Goal: Transaction & Acquisition: Purchase product/service

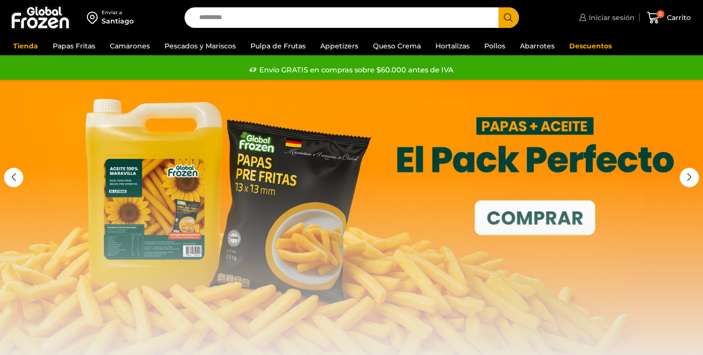
click at [613, 21] on span "Iniciar sesión" at bounding box center [611, 18] width 48 height 10
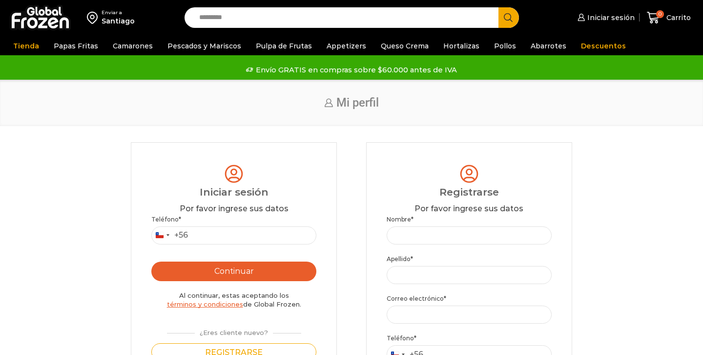
scroll to position [33, 0]
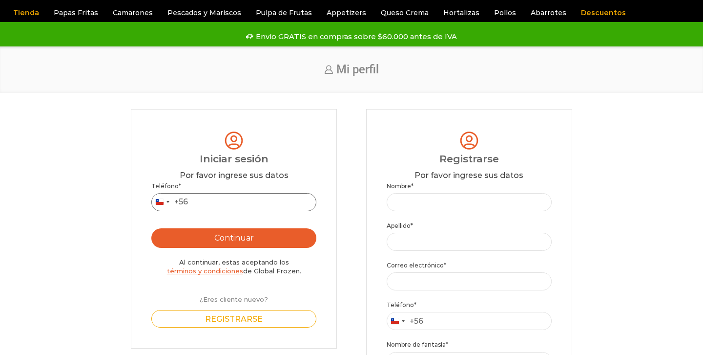
click at [227, 201] on input "Teléfono *" at bounding box center [233, 202] width 165 height 18
type input "*********"
click at [239, 251] on div "Teléfono * Chile +56 +56 Argentina +54 Chile +56 ********* Continuar Al continu…" at bounding box center [233, 254] width 165 height 147
click at [239, 240] on button "Continuar" at bounding box center [233, 238] width 165 height 20
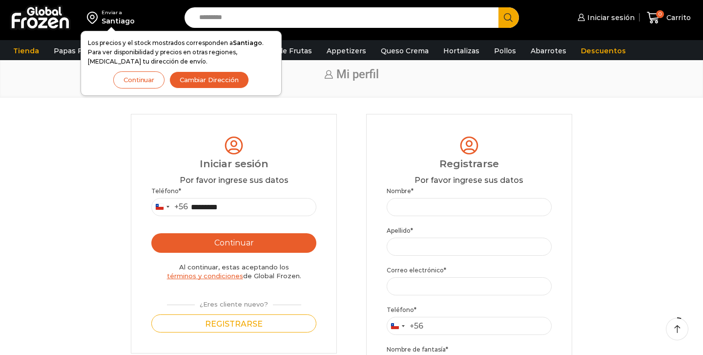
click at [239, 240] on button "Continuar" at bounding box center [233, 243] width 165 height 20
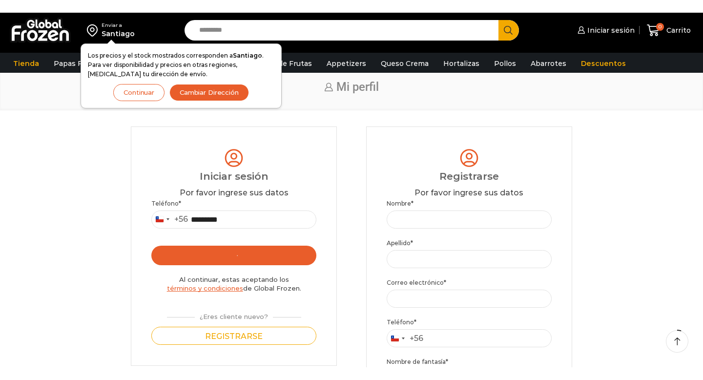
scroll to position [0, 0]
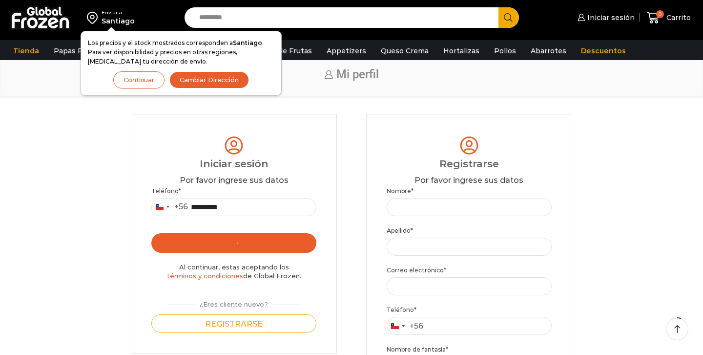
click at [140, 82] on button "Continuar" at bounding box center [138, 79] width 51 height 17
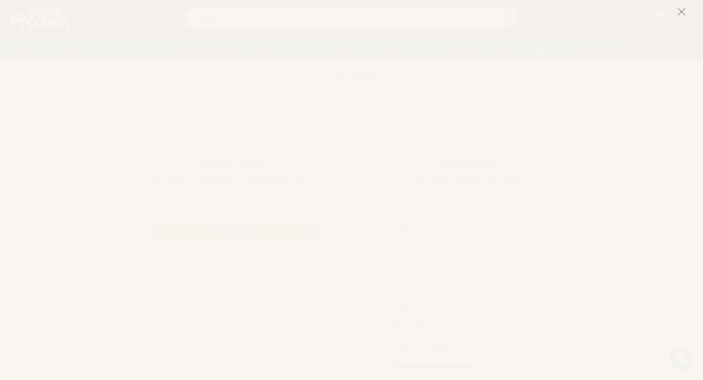
click at [683, 10] on line at bounding box center [682, 11] width 7 height 7
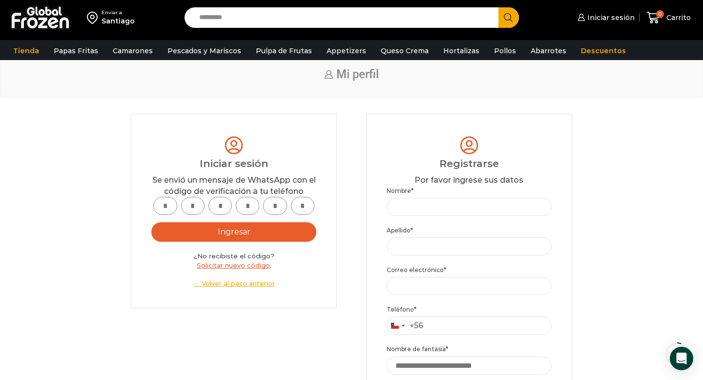
click at [167, 209] on input "text" at bounding box center [164, 206] width 23 height 18
type input "*"
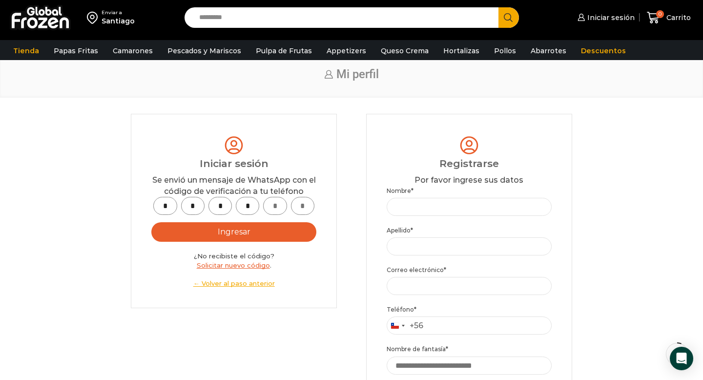
type input "*"
click at [187, 237] on button "Ingresar" at bounding box center [233, 232] width 165 height 20
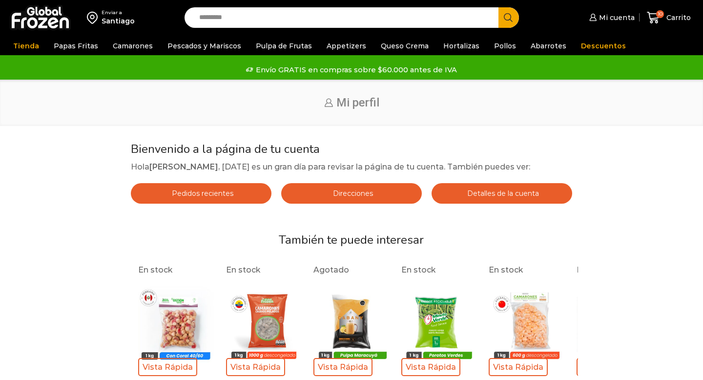
scroll to position [33, 0]
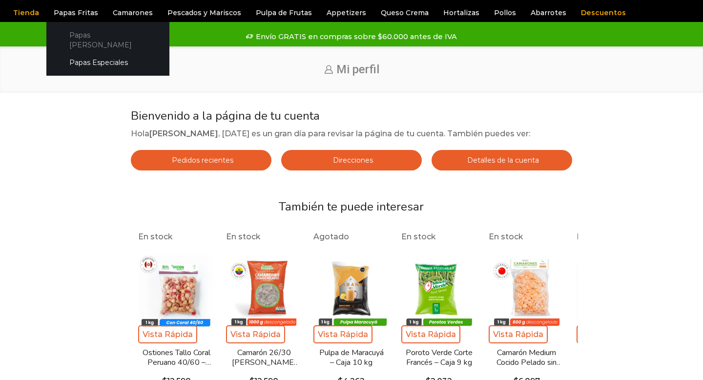
click at [85, 38] on link "Papas [PERSON_NAME]" at bounding box center [108, 40] width 104 height 28
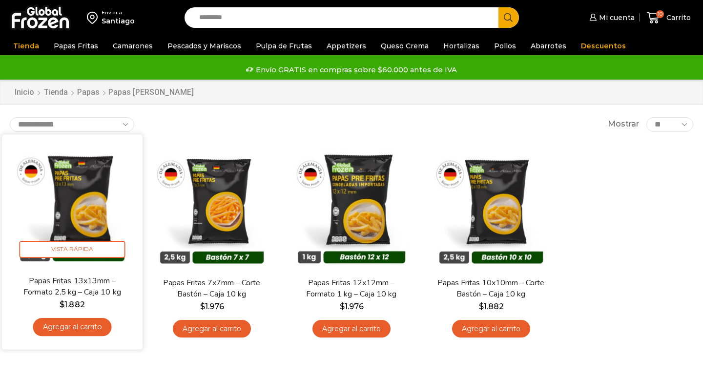
click at [95, 327] on link "Agregar al carrito" at bounding box center [72, 327] width 79 height 18
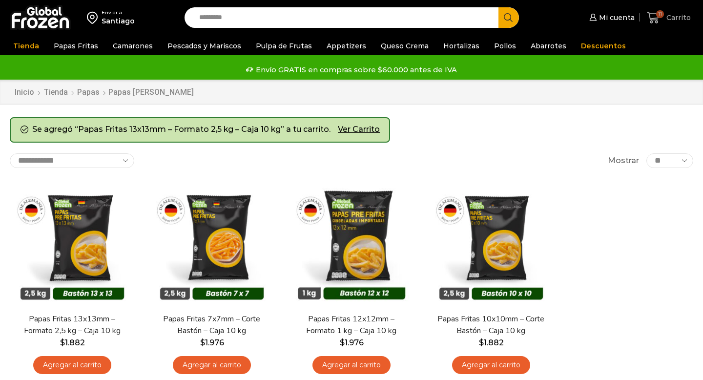
click at [669, 22] on span "11 Carrito" at bounding box center [669, 17] width 44 height 13
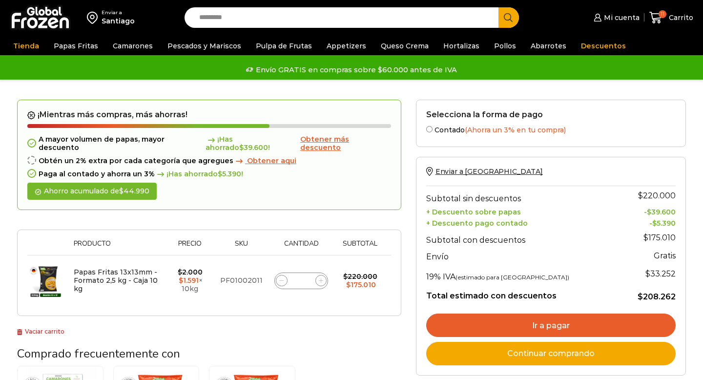
click at [282, 278] on icon at bounding box center [281, 280] width 4 height 4
click at [458, 325] on link "Ir a pagar" at bounding box center [551, 325] width 250 height 23
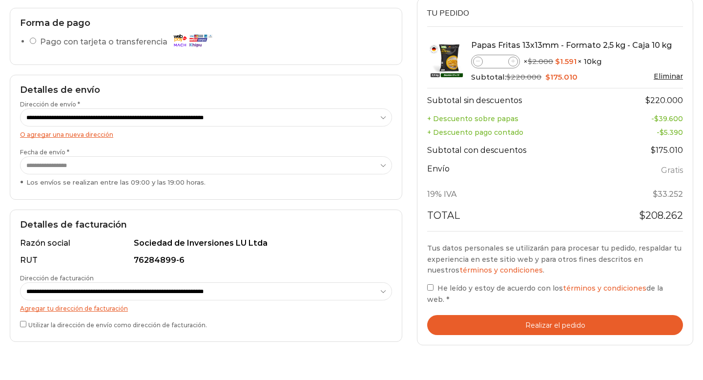
scroll to position [126, 0]
click at [27, 324] on label "Utilizar la dirección de envío como dirección de facturación." at bounding box center [206, 324] width 372 height 10
click at [491, 315] on button "Realizar el pedido" at bounding box center [555, 325] width 256 height 20
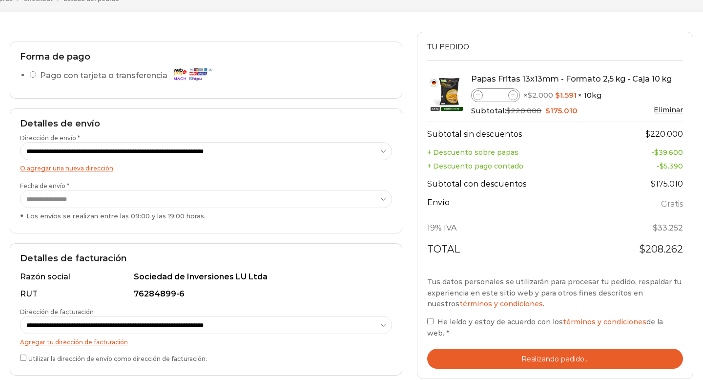
scroll to position [91, 0]
click at [479, 98] on span at bounding box center [478, 96] width 10 height 10
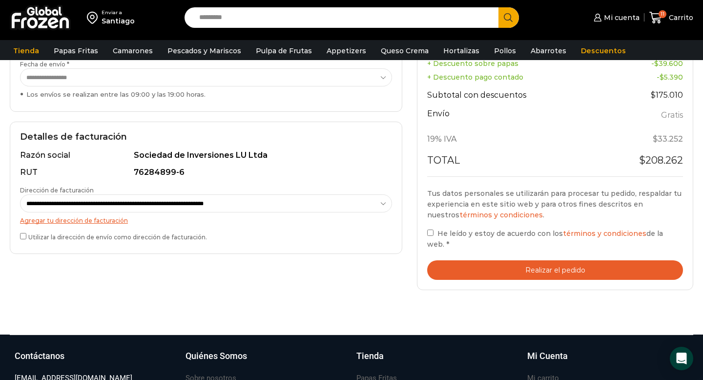
scroll to position [0, 0]
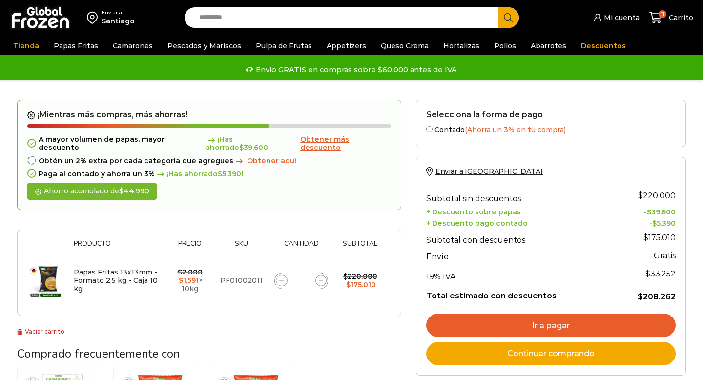
click at [283, 278] on icon at bounding box center [281, 280] width 4 height 4
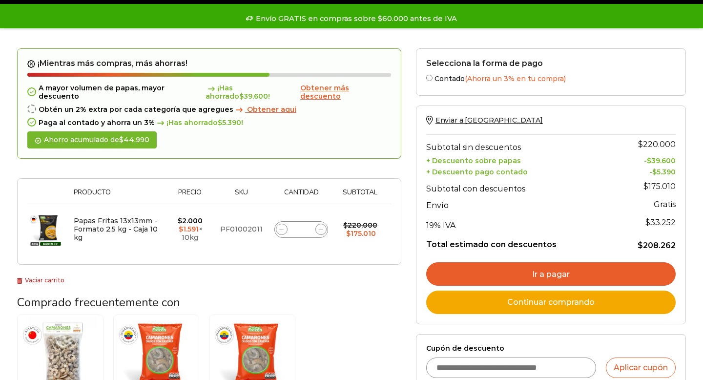
scroll to position [64, 0]
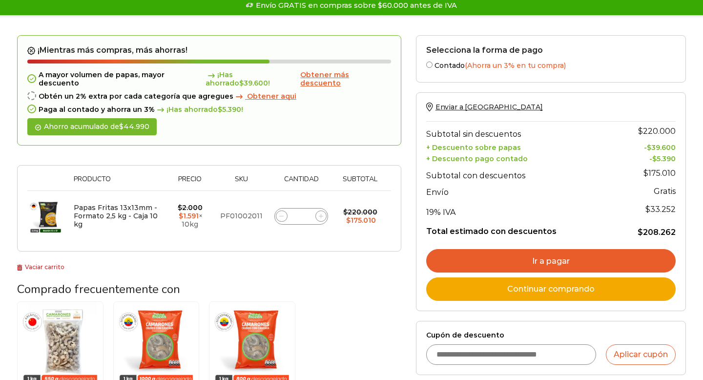
click at [310, 208] on div "Papas Fritas 13x13mm - Formato 2,5 kg - Caja 10 kg cantidad **" at bounding box center [302, 216] width 54 height 17
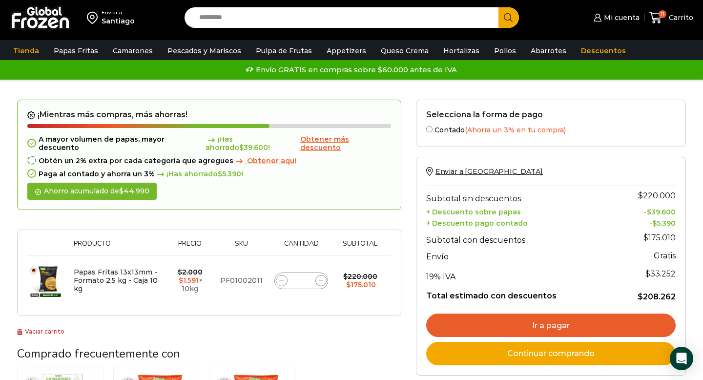
scroll to position [0, 0]
click at [281, 278] on icon at bounding box center [281, 280] width 4 height 4
type input "**"
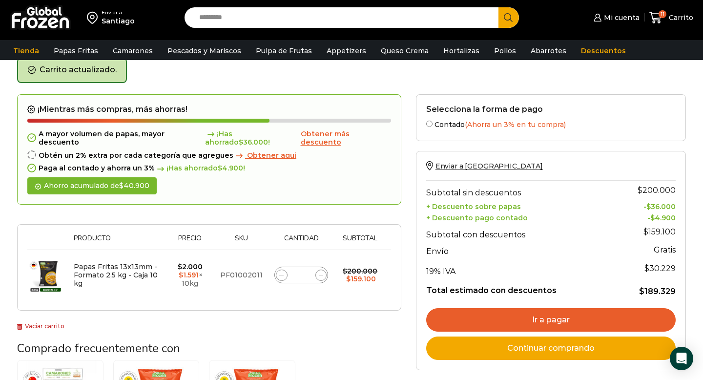
scroll to position [50, 0]
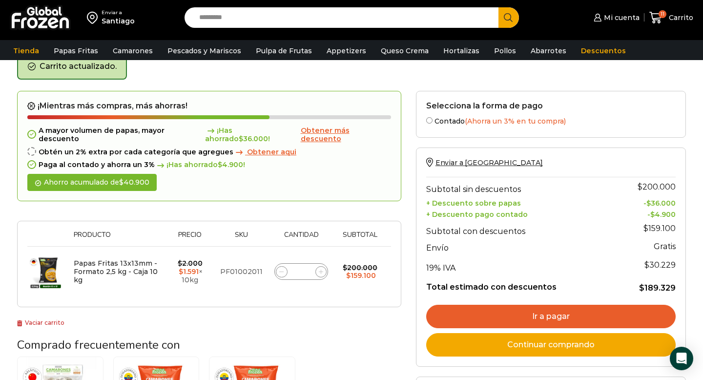
click at [511, 313] on link "Ir a pagar" at bounding box center [551, 316] width 250 height 23
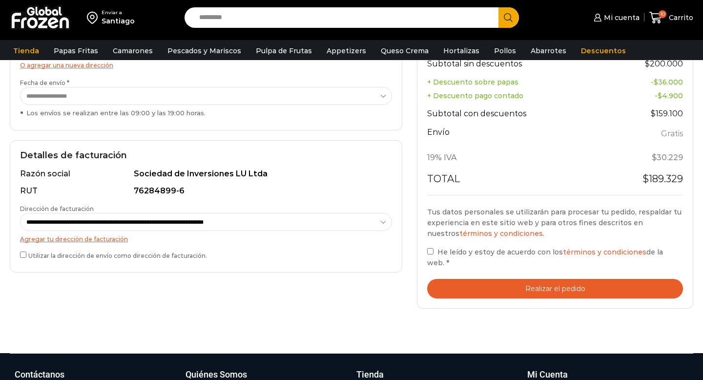
click at [481, 291] on button "Realizar el pedido" at bounding box center [555, 289] width 256 height 20
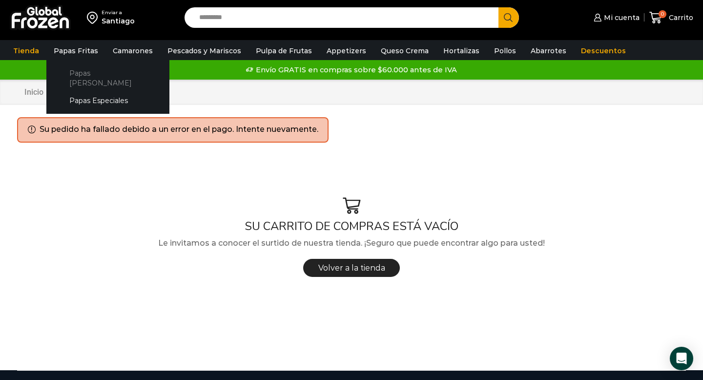
click at [83, 77] on link "Papas [PERSON_NAME]" at bounding box center [108, 78] width 104 height 28
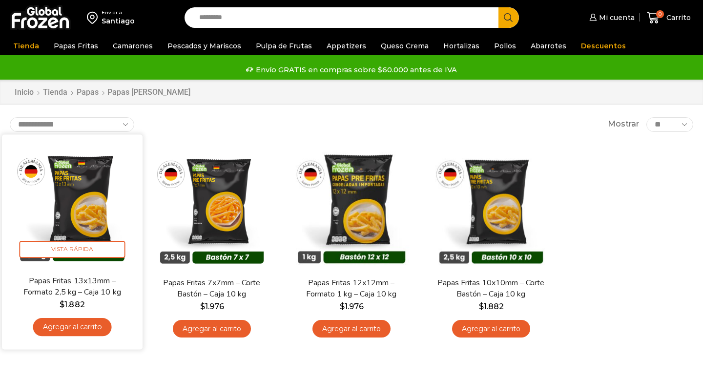
click at [75, 321] on link "Agregar al carrito" at bounding box center [72, 327] width 79 height 18
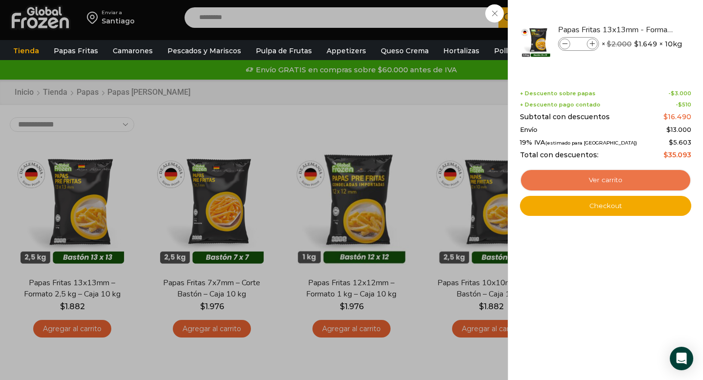
click at [588, 185] on link "Ver carrito" at bounding box center [605, 180] width 171 height 22
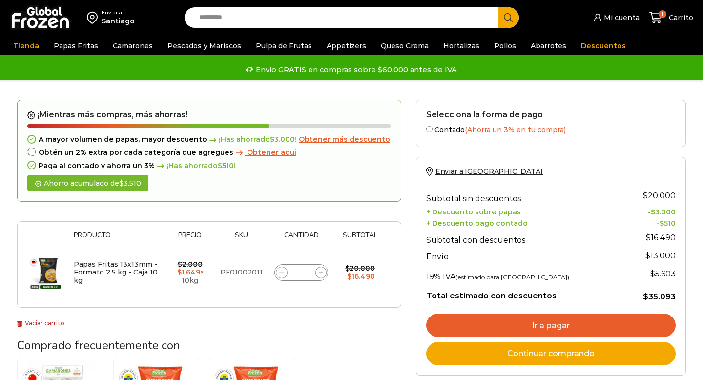
click at [319, 275] on icon at bounding box center [321, 272] width 4 height 4
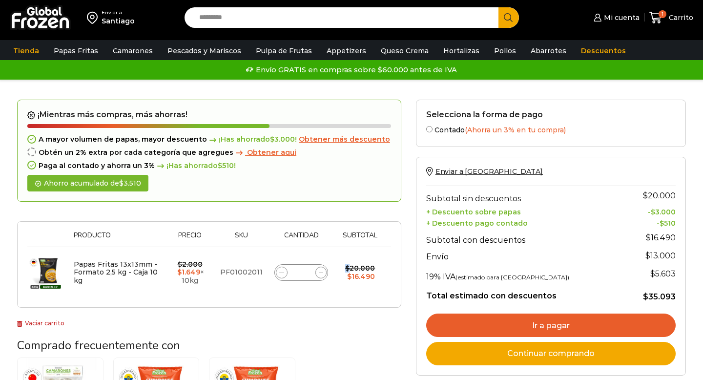
click at [319, 275] on icon at bounding box center [321, 272] width 4 height 4
type input "*"
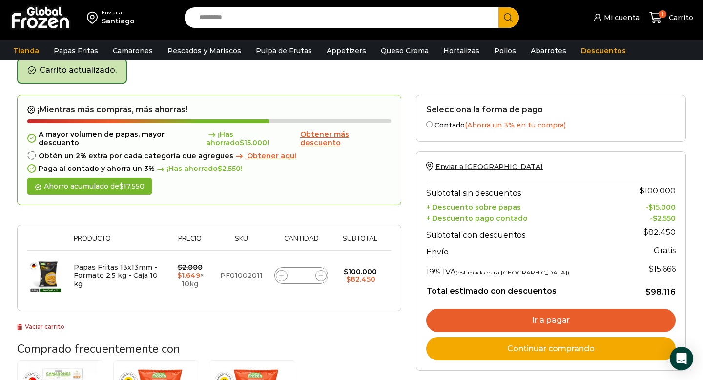
scroll to position [50, 0]
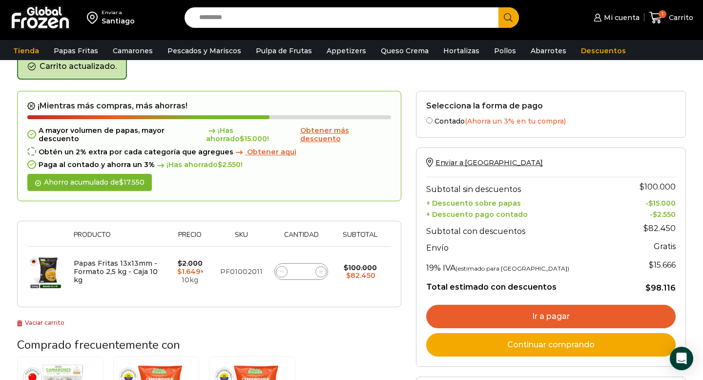
click at [321, 270] on icon at bounding box center [321, 272] width 4 height 4
type input "*"
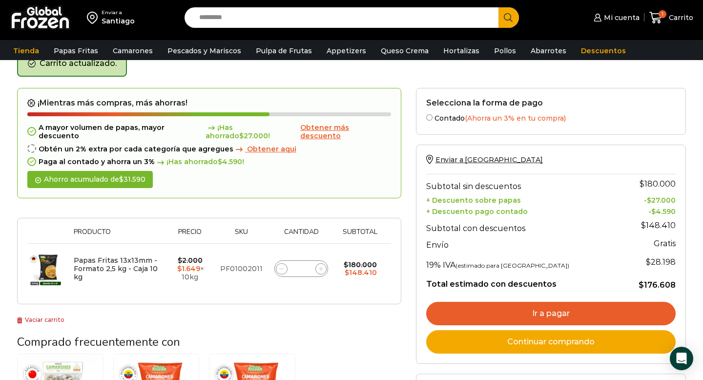
scroll to position [55, 0]
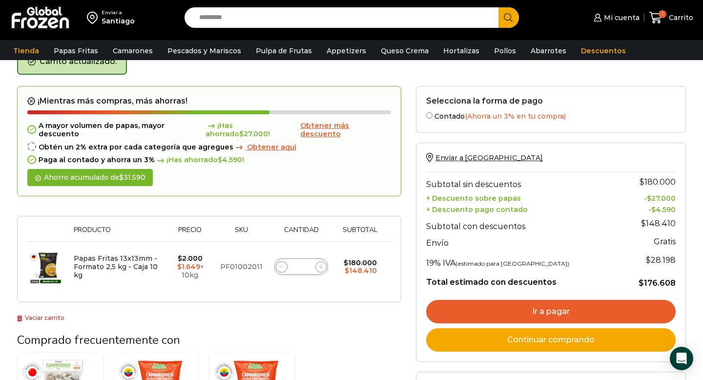
click at [282, 265] on icon at bounding box center [281, 267] width 4 height 4
type input "*"
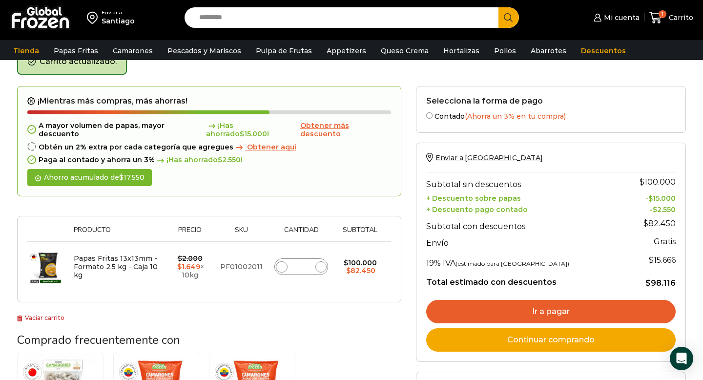
click at [545, 308] on link "Ir a pagar" at bounding box center [551, 311] width 250 height 23
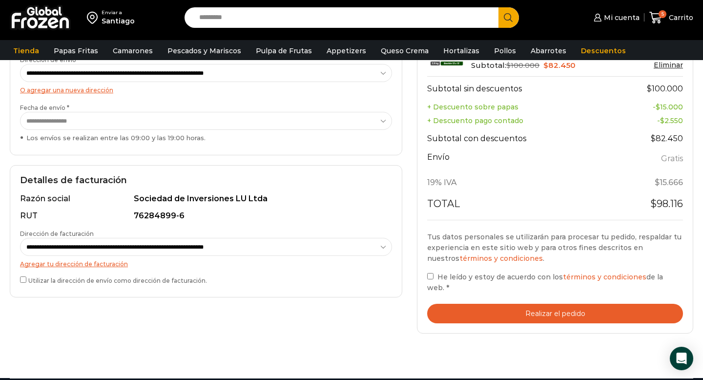
scroll to position [176, 0]
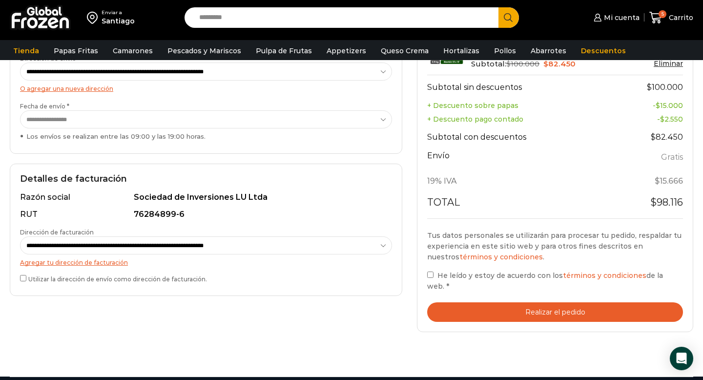
click at [472, 305] on button "Realizar el pedido" at bounding box center [555, 312] width 256 height 20
